Goal: Task Accomplishment & Management: Manage account settings

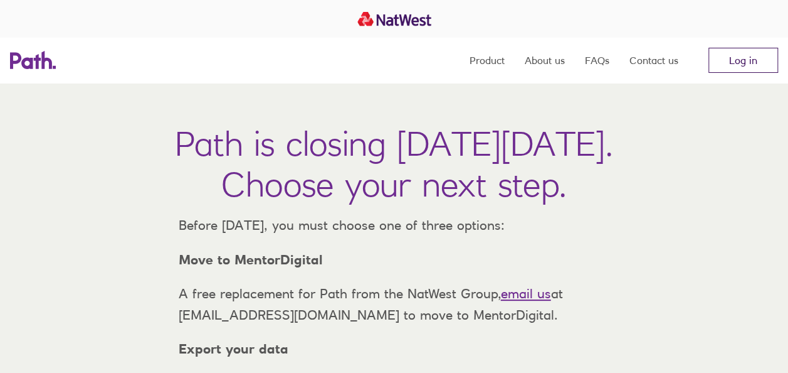
click at [731, 64] on link "Log in" at bounding box center [744, 60] width 70 height 25
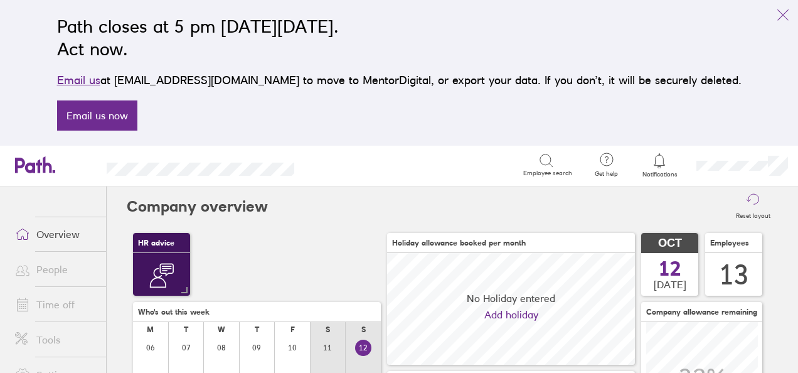
scroll to position [112, 247]
click at [57, 304] on link "Time off" at bounding box center [55, 304] width 101 height 25
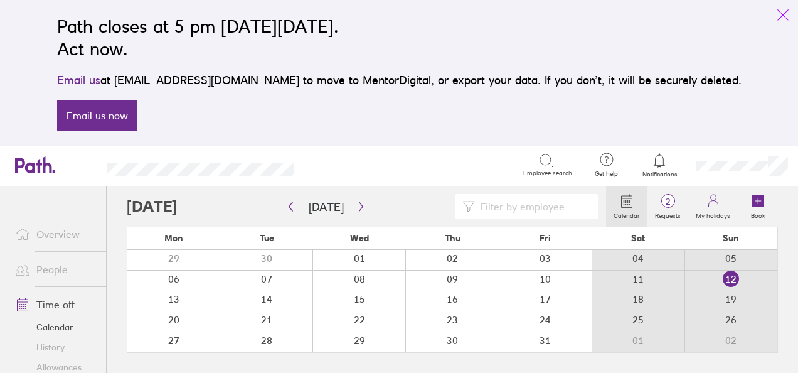
click at [780, 16] on icon "link" at bounding box center [782, 15] width 15 height 15
